Goal: Task Accomplishment & Management: Complete application form

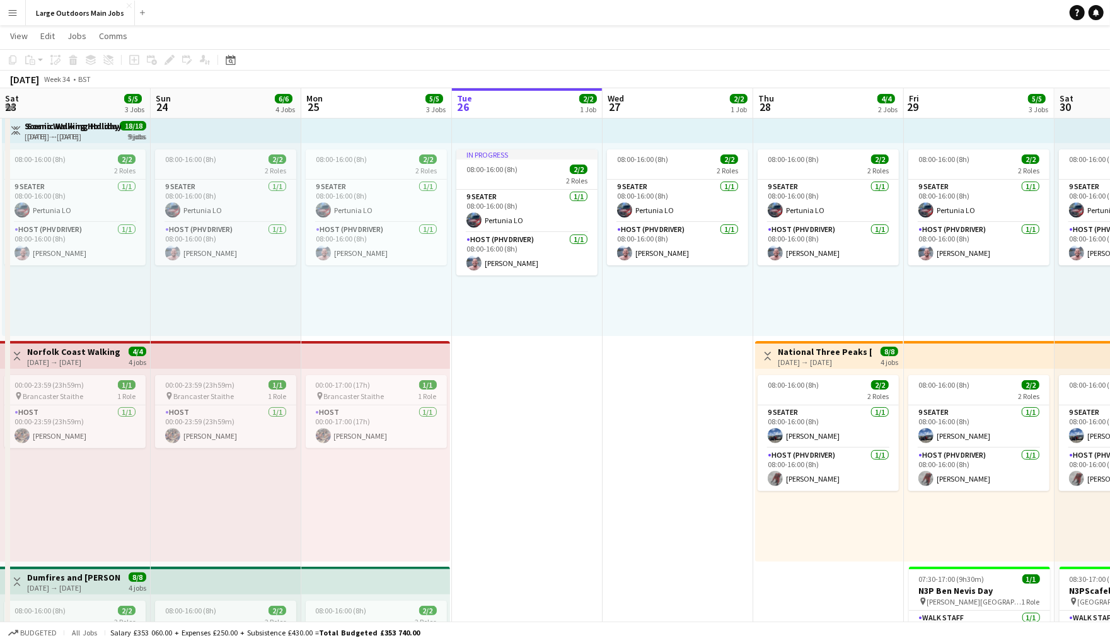
scroll to position [0, 300]
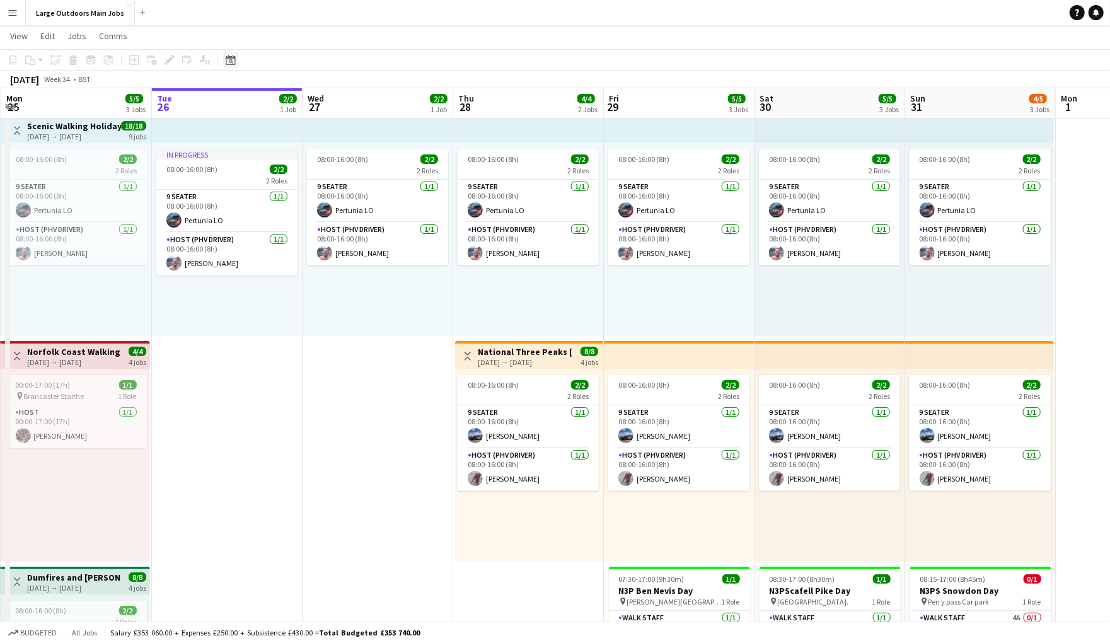
click at [231, 60] on icon "Date picker" at bounding box center [231, 60] width 10 height 10
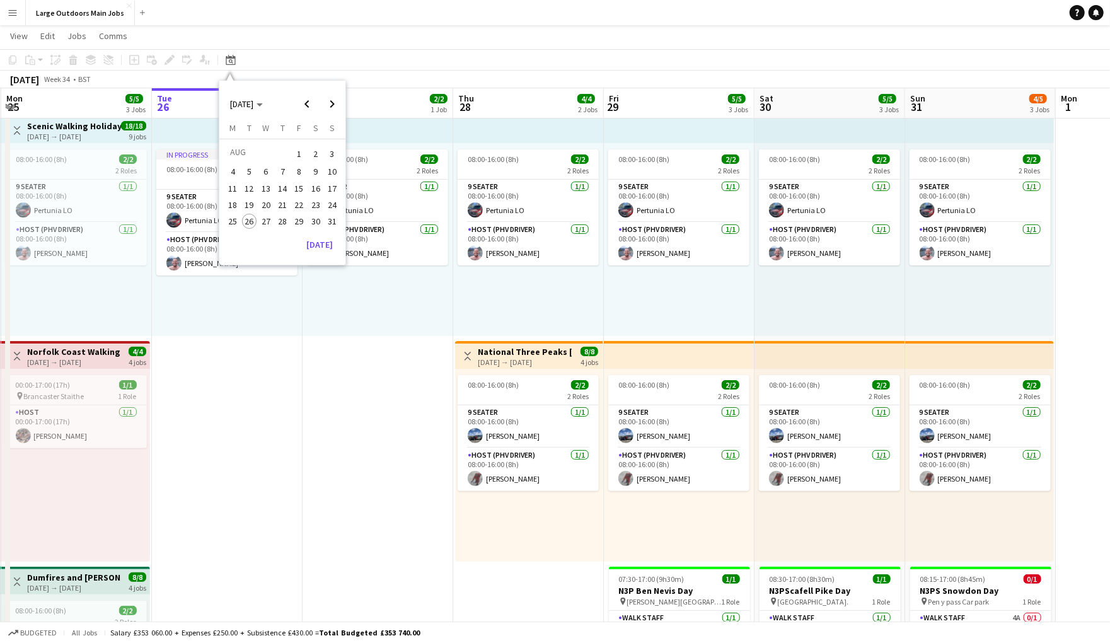
click at [251, 191] on span "12" at bounding box center [249, 188] width 15 height 15
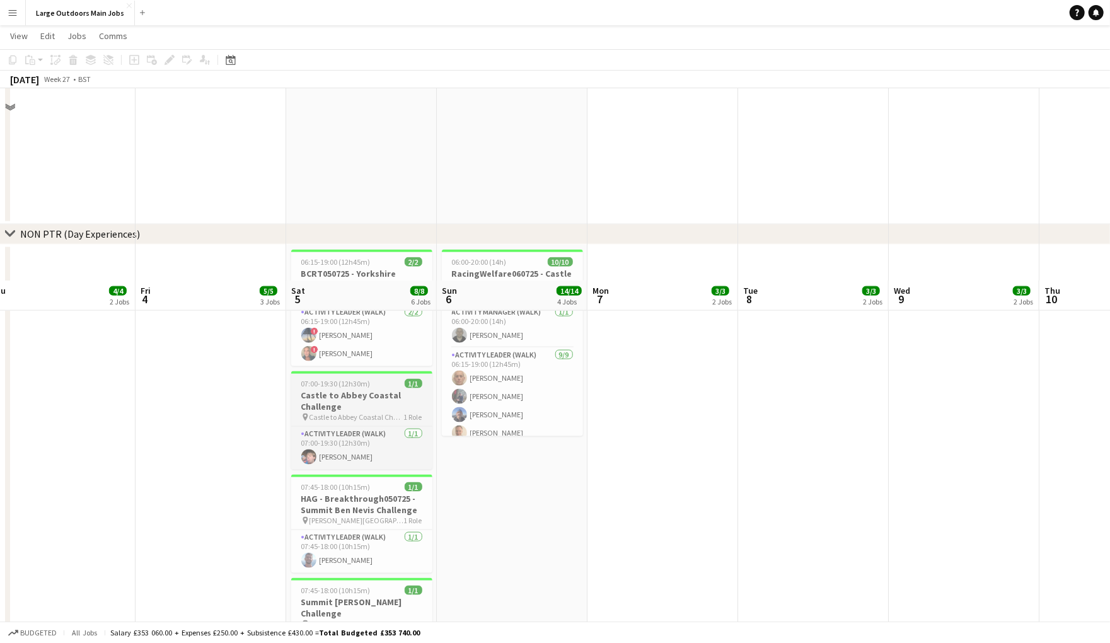
scroll to position [1134, 0]
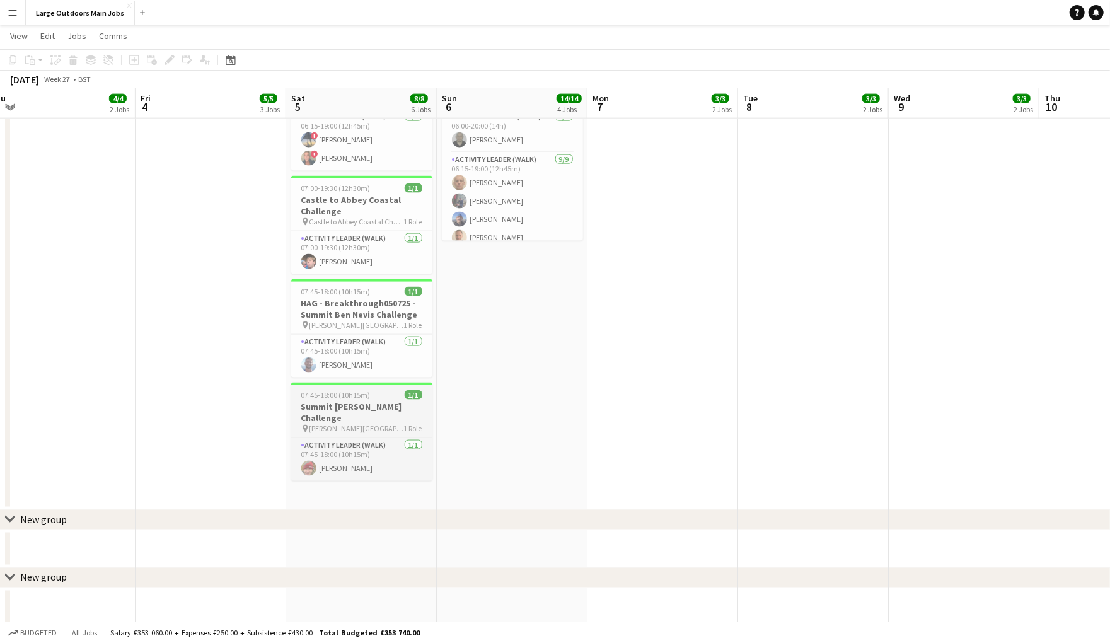
click at [314, 400] on span "07:45-18:00 (10h15m)" at bounding box center [335, 394] width 69 height 9
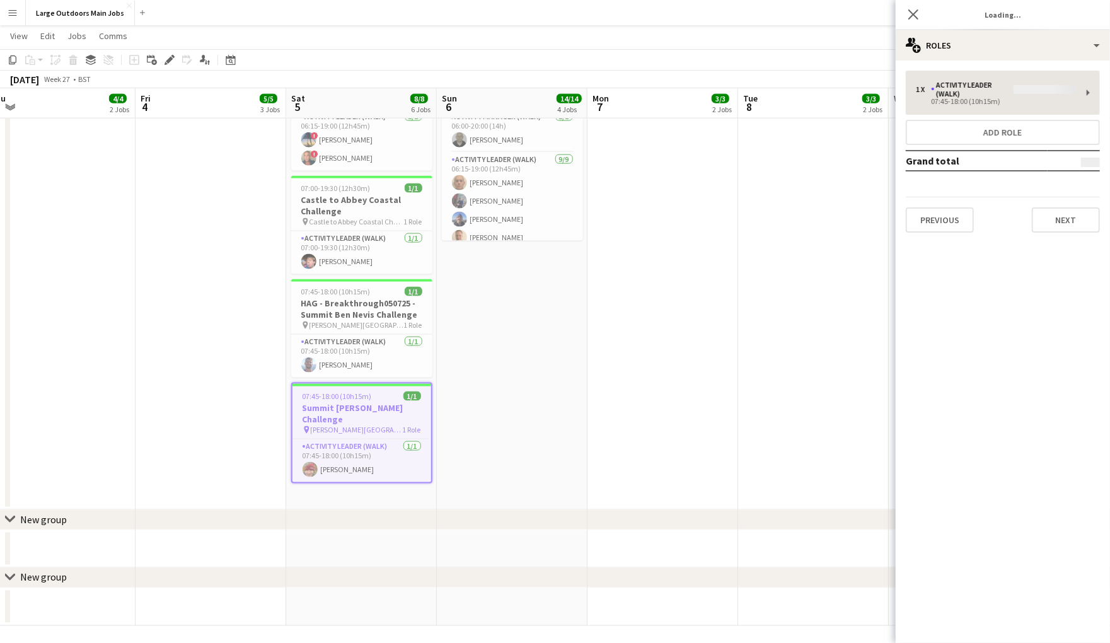
type input "**********"
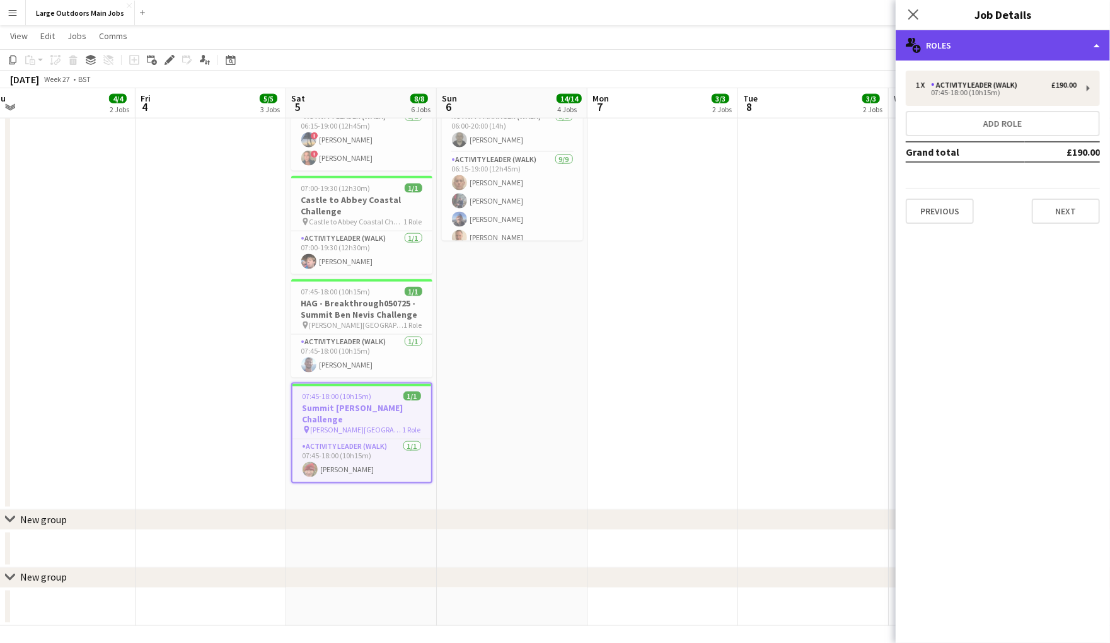
click at [979, 44] on div "multiple-users-add Roles" at bounding box center [1003, 45] width 214 height 30
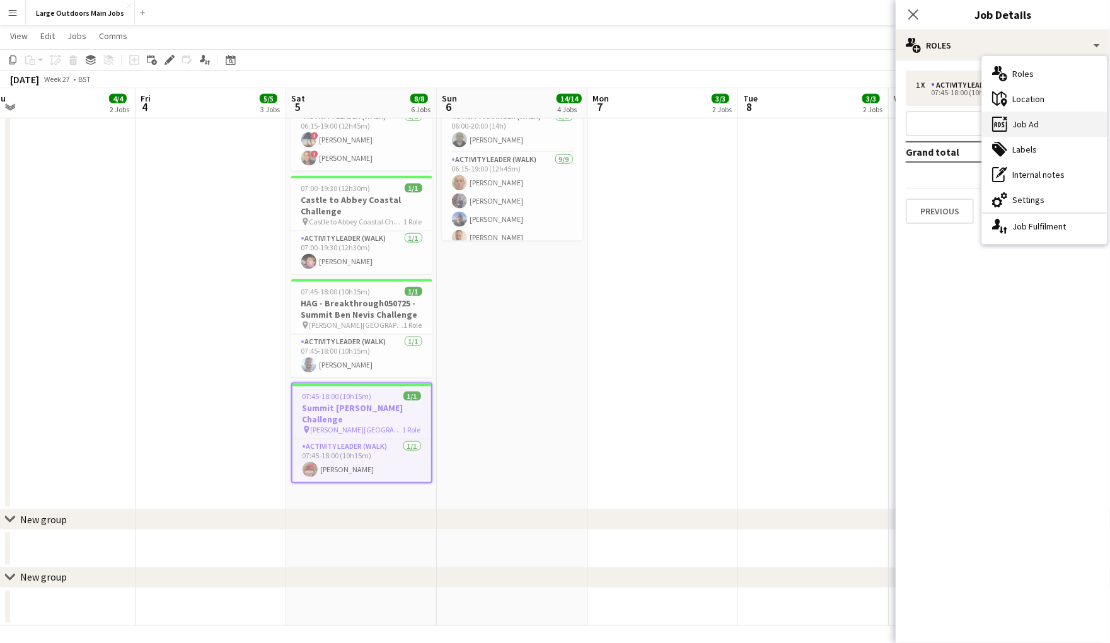
click at [1027, 127] on div "ads-window Job Ad" at bounding box center [1044, 124] width 125 height 25
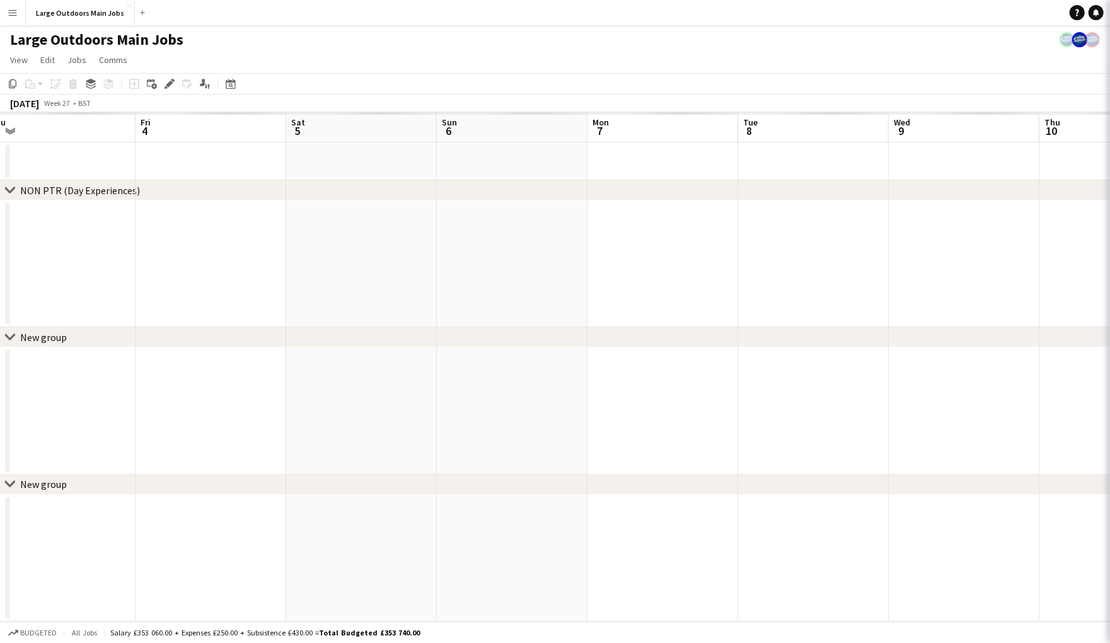
scroll to position [3, 0]
